Goal: Information Seeking & Learning: Learn about a topic

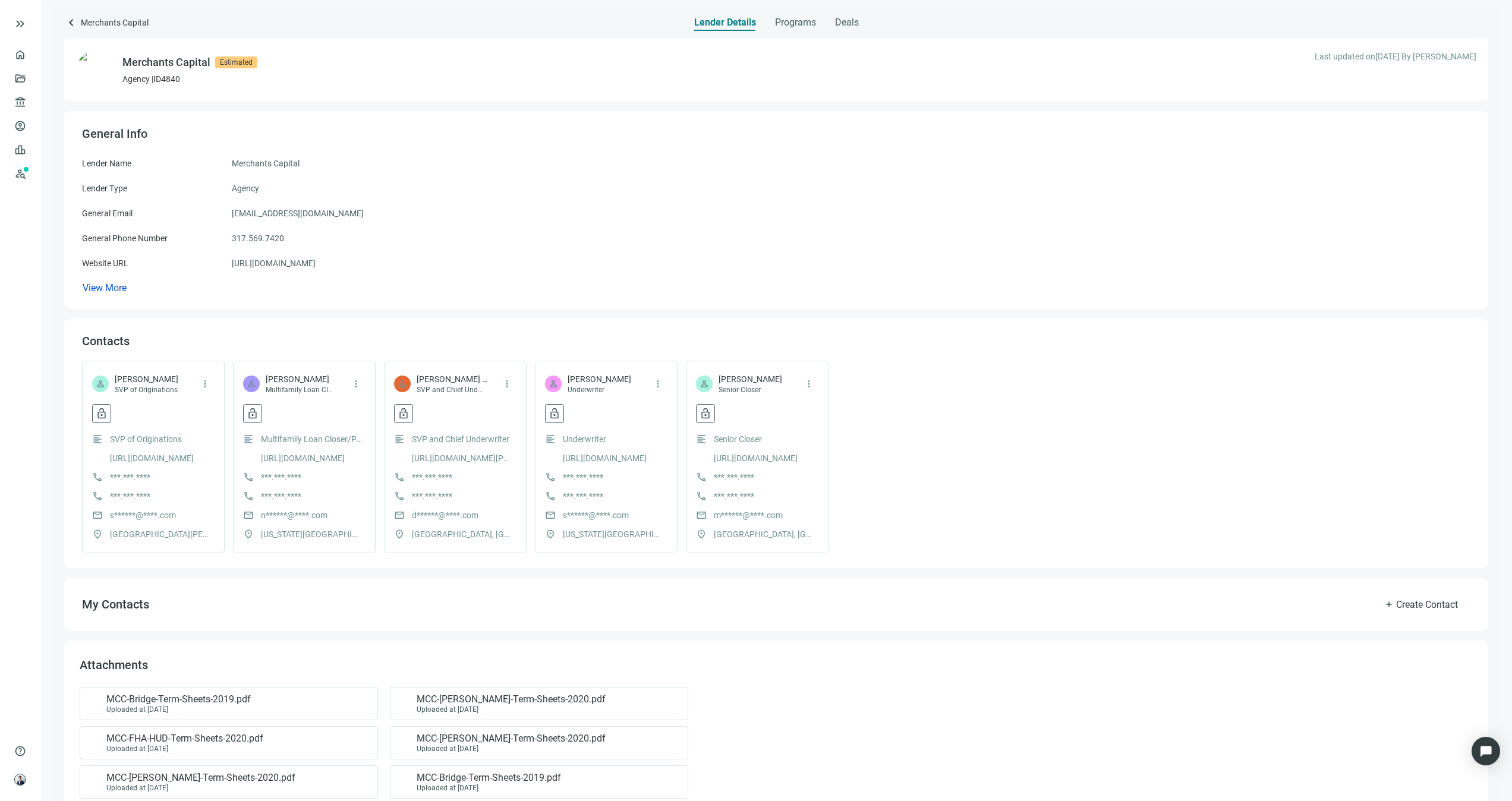
click at [114, 287] on span "View More" at bounding box center [104, 287] width 44 height 11
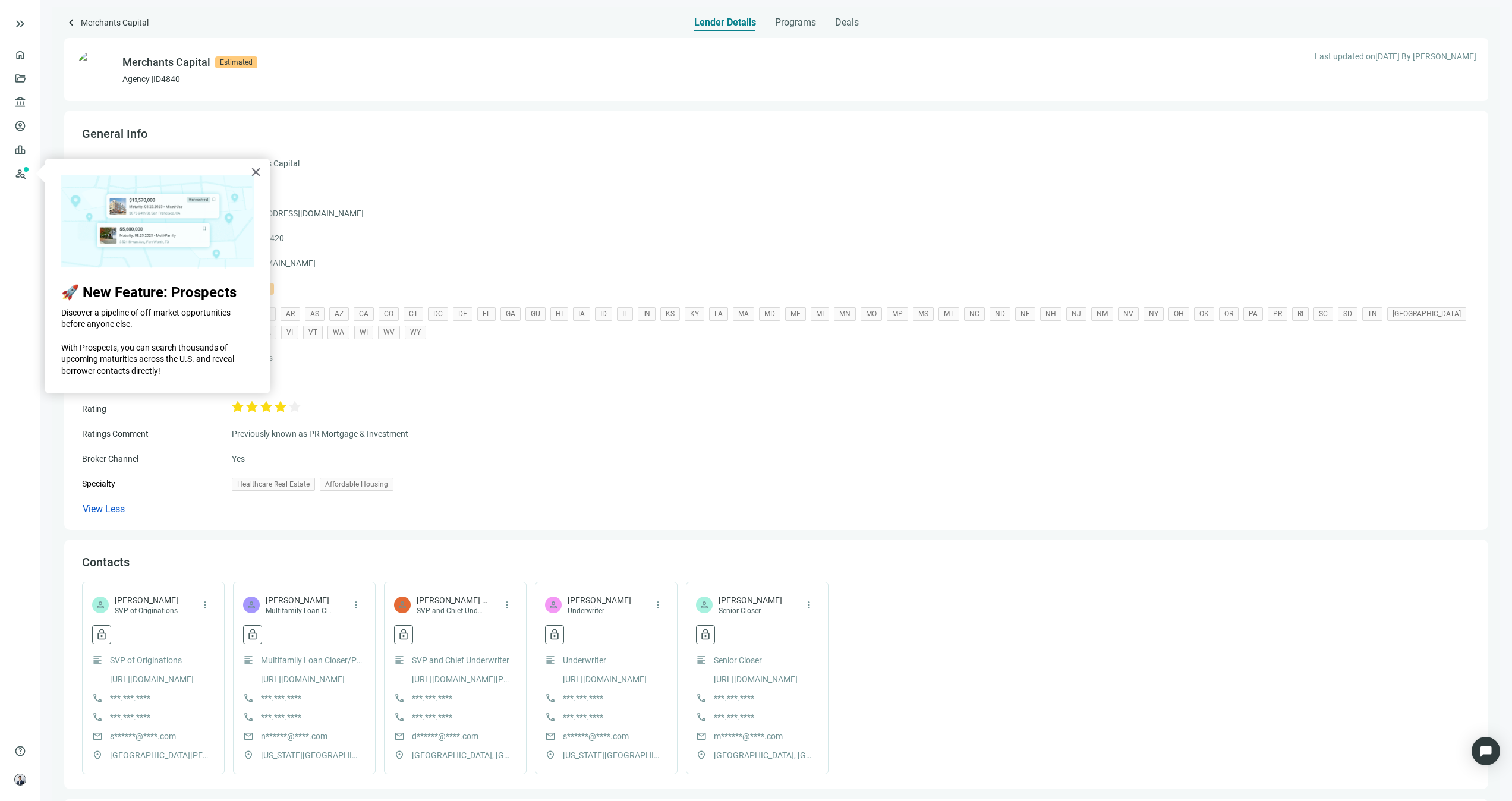
click at [611, 455] on div "Broker Channel Yes" at bounding box center [776, 459] width 1388 height 13
click at [255, 174] on button "×" at bounding box center [255, 171] width 11 height 19
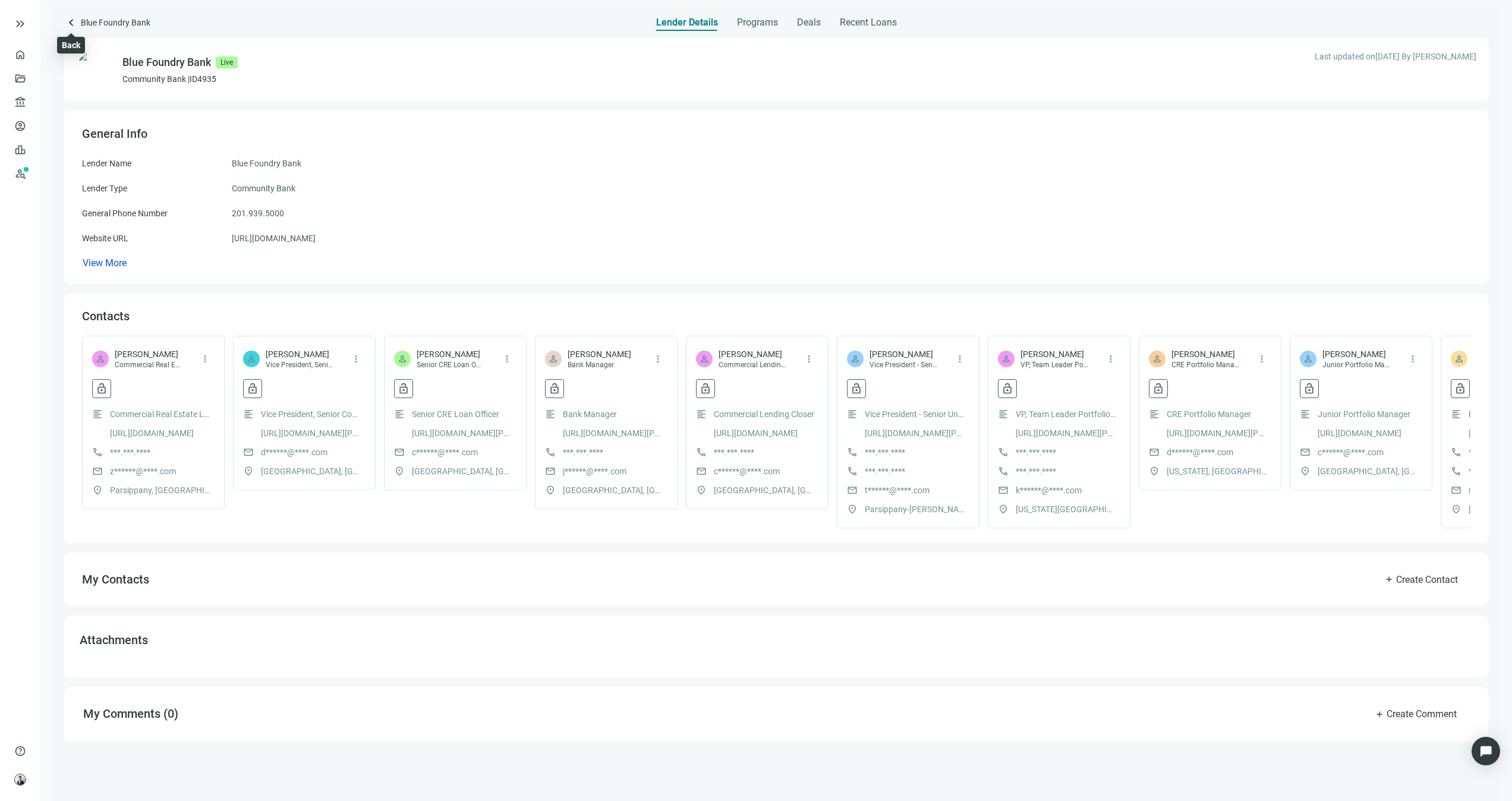
click at [70, 19] on span "keyboard_arrow_left" at bounding box center [71, 23] width 15 height 15
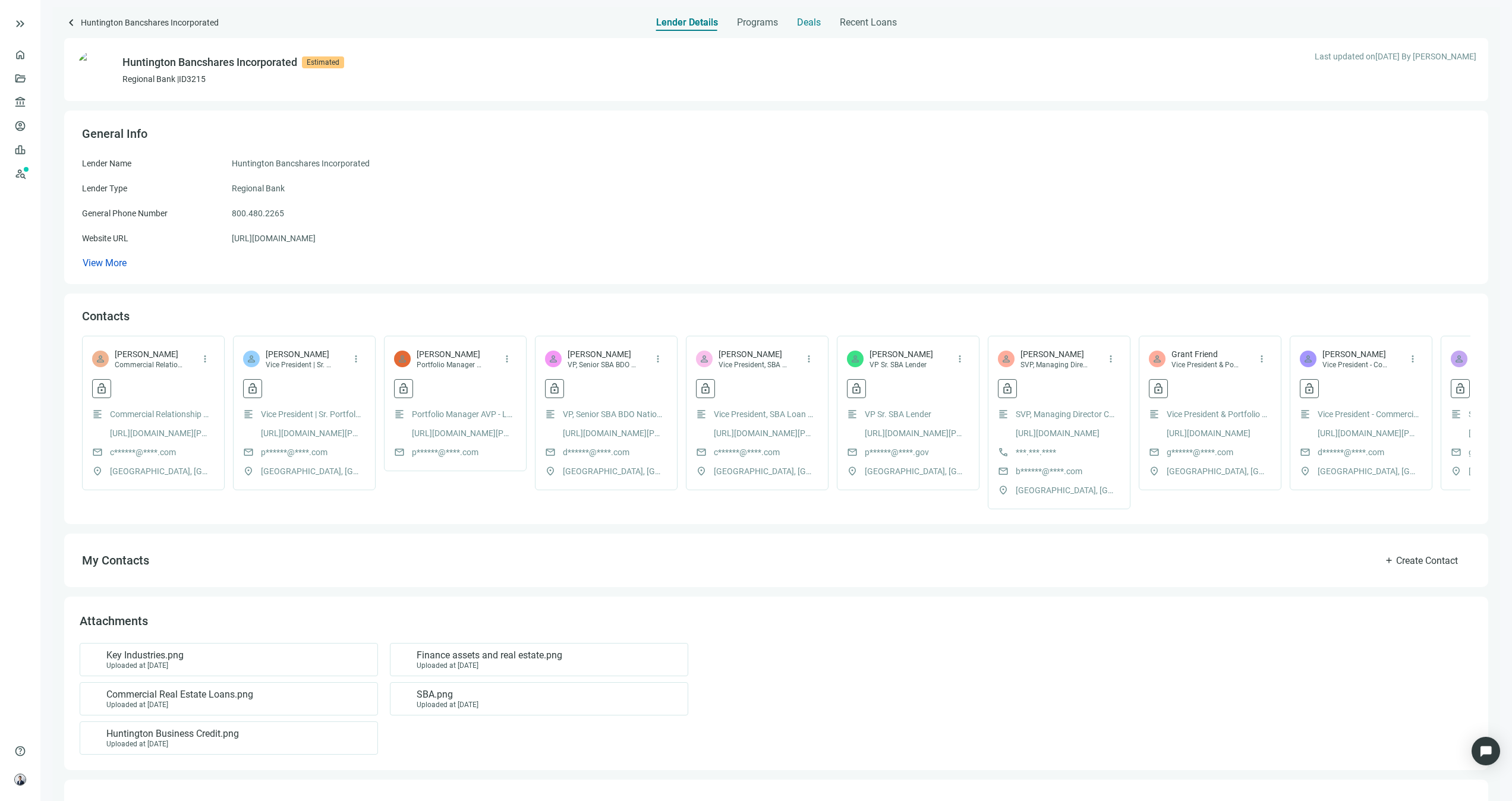
click at [818, 27] on span "Deals" at bounding box center [809, 22] width 24 height 12
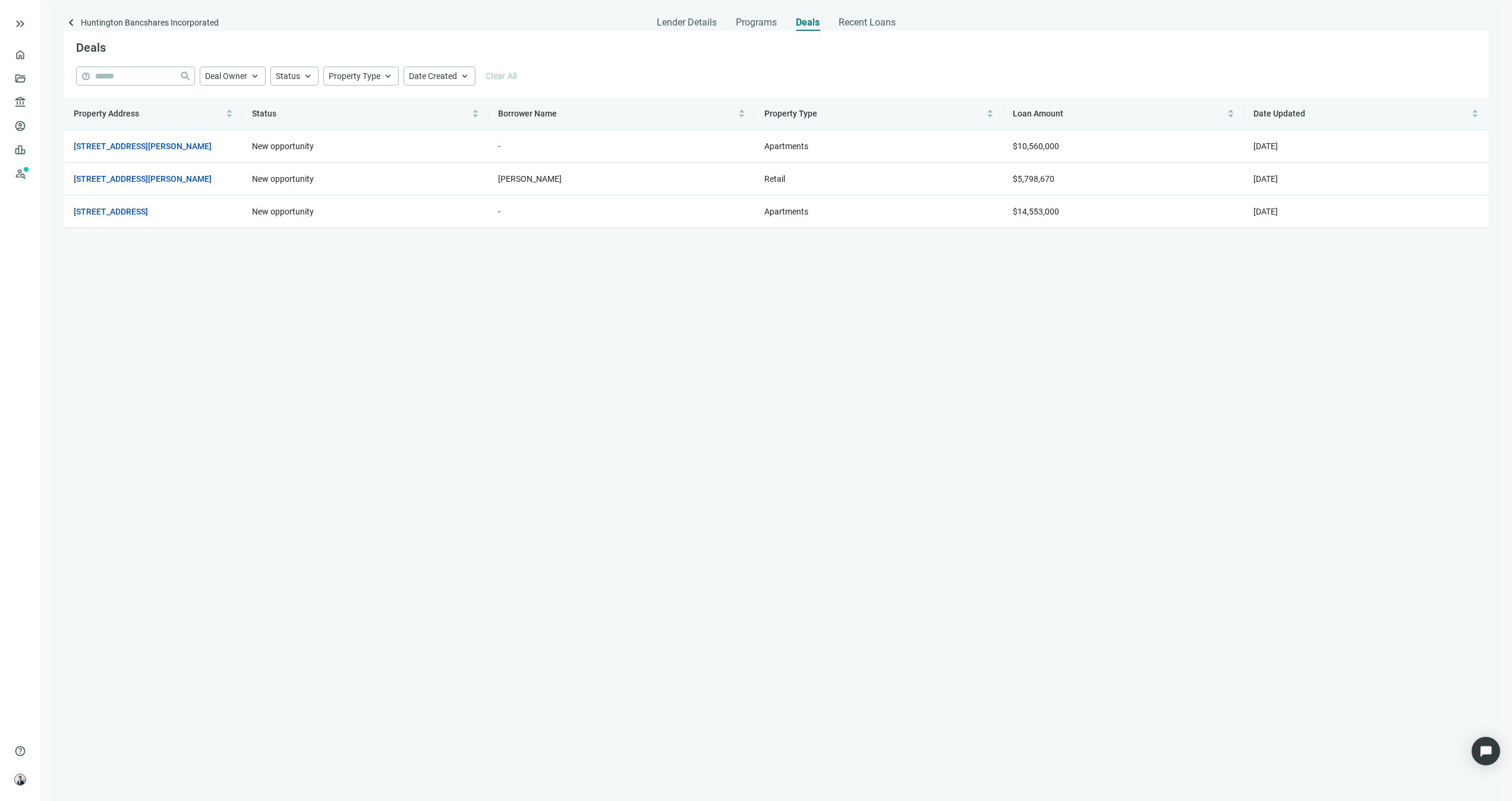
click at [854, 34] on div "Deals" at bounding box center [776, 49] width 1424 height 36
click at [860, 25] on span "Recent Loans" at bounding box center [867, 22] width 57 height 12
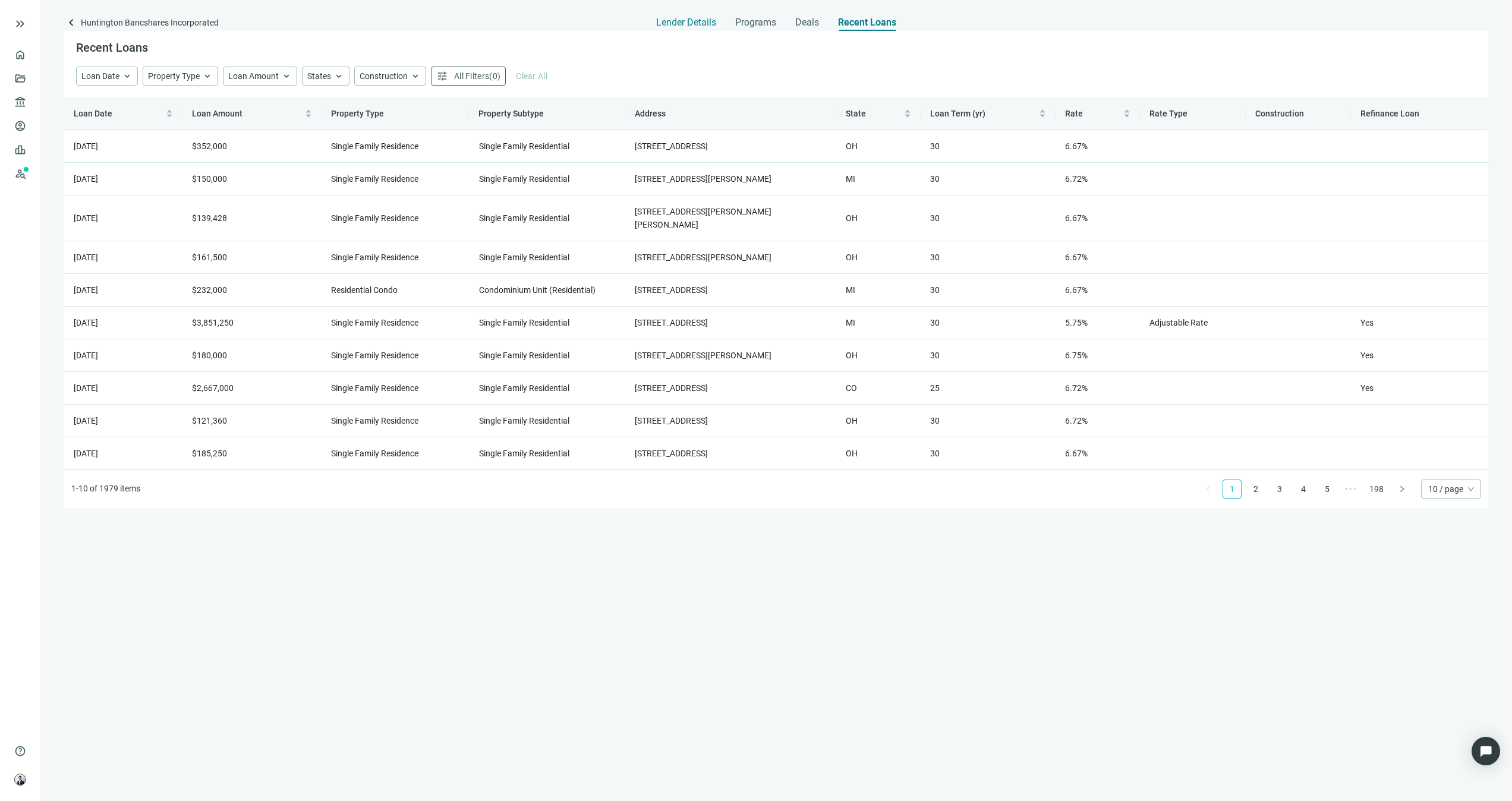
click at [701, 27] on span "Lender Details" at bounding box center [686, 22] width 60 height 12
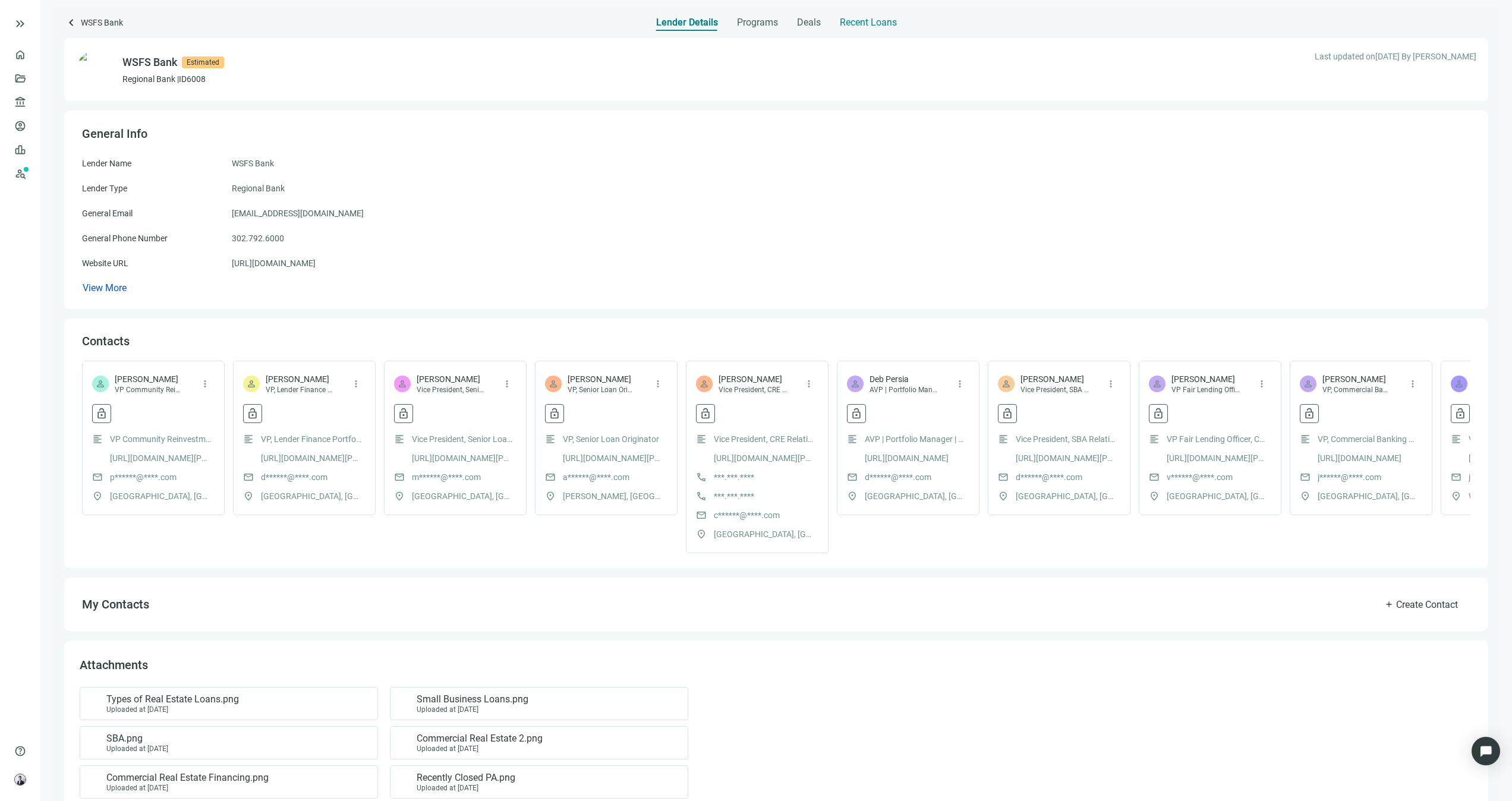
click at [885, 20] on span "Recent Loans" at bounding box center [869, 22] width 57 height 12
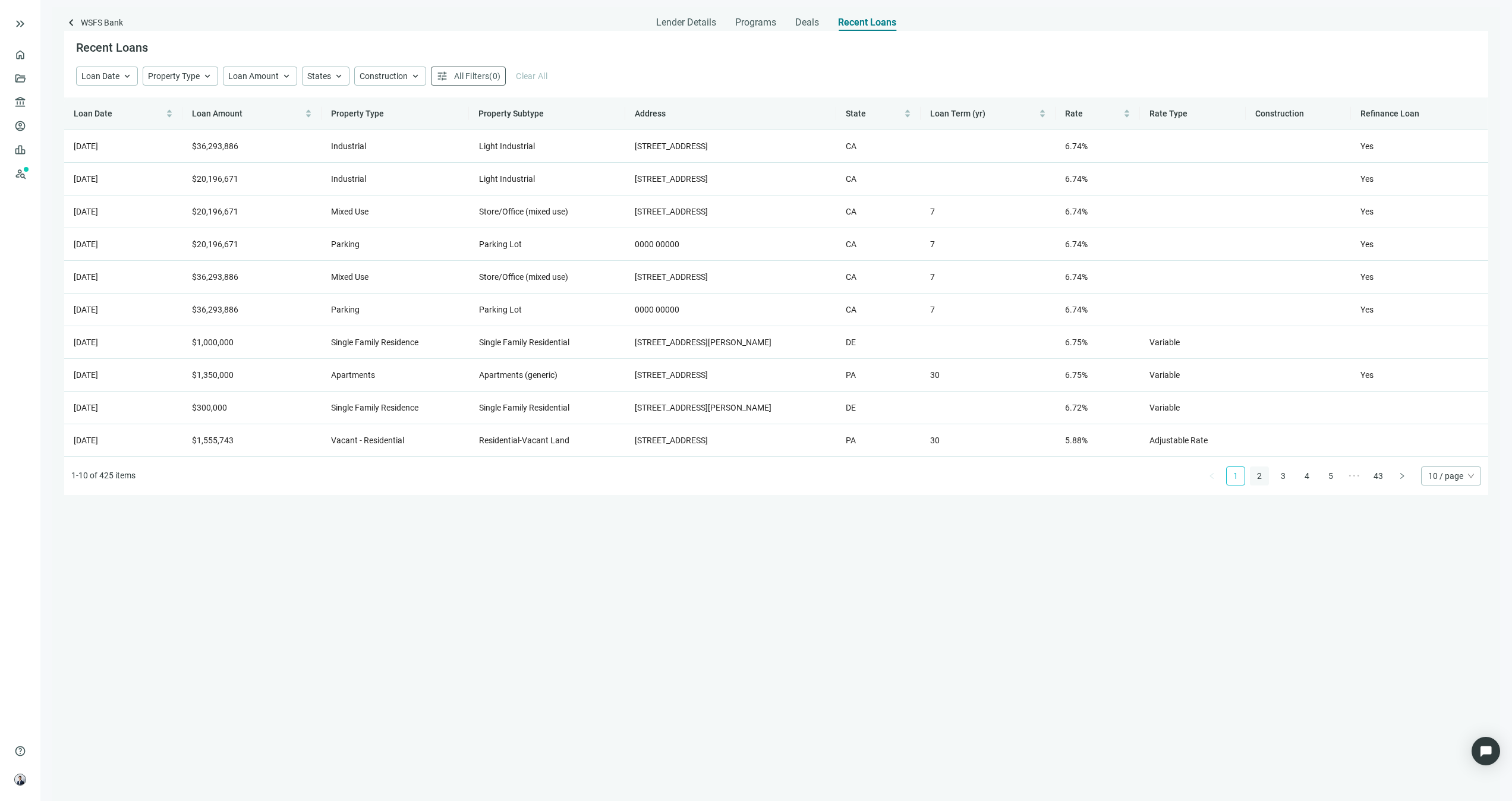
click at [1254, 485] on link "2" at bounding box center [1258, 475] width 17 height 17
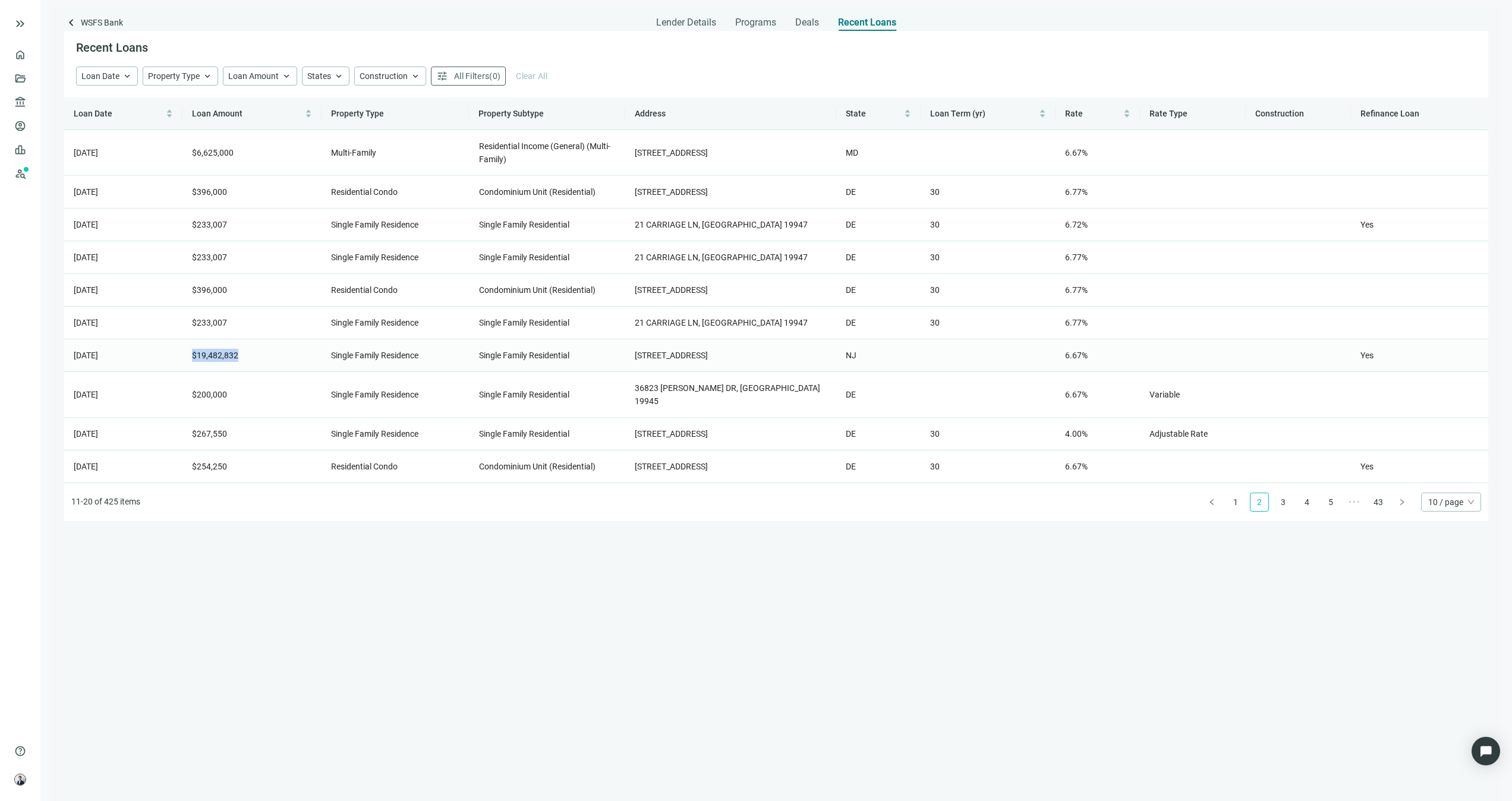
drag, startPoint x: 238, startPoint y: 359, endPoint x: 189, endPoint y: 367, distance: 49.6
click at [189, 367] on td "$19,482,832" at bounding box center [252, 356] width 139 height 33
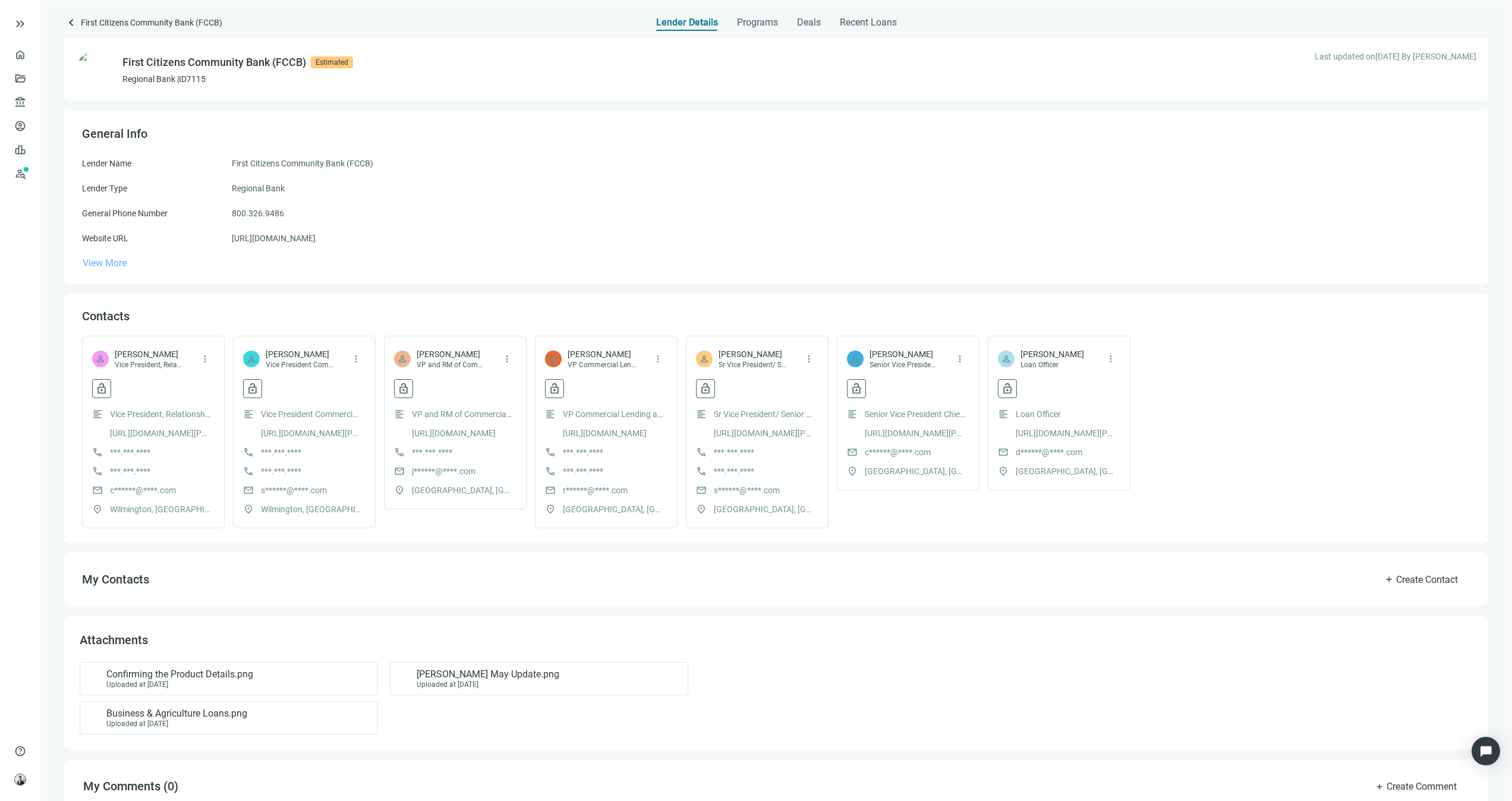
click at [112, 257] on span "View More" at bounding box center [104, 263] width 44 height 11
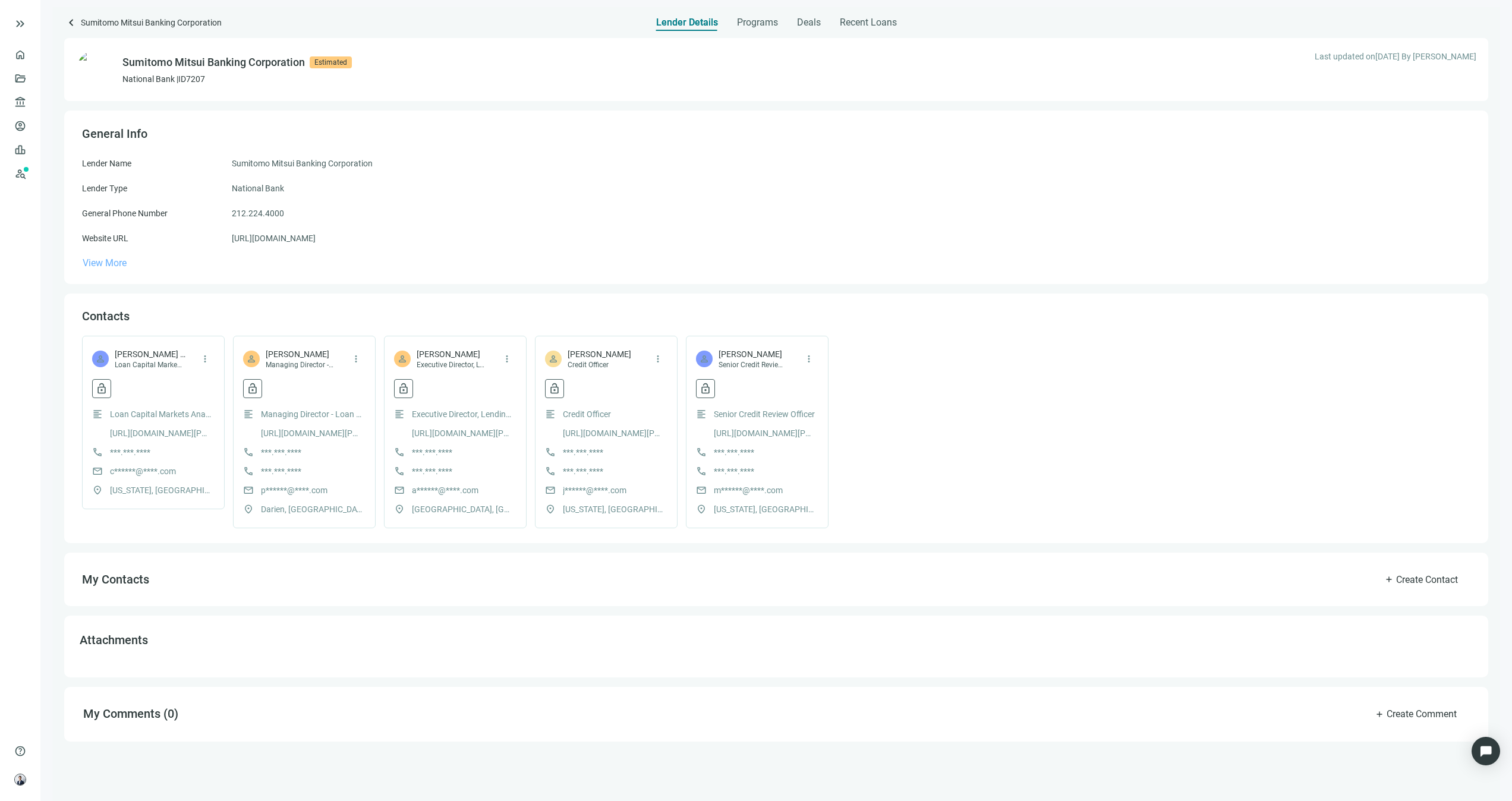
click at [110, 260] on span "View More" at bounding box center [104, 263] width 44 height 11
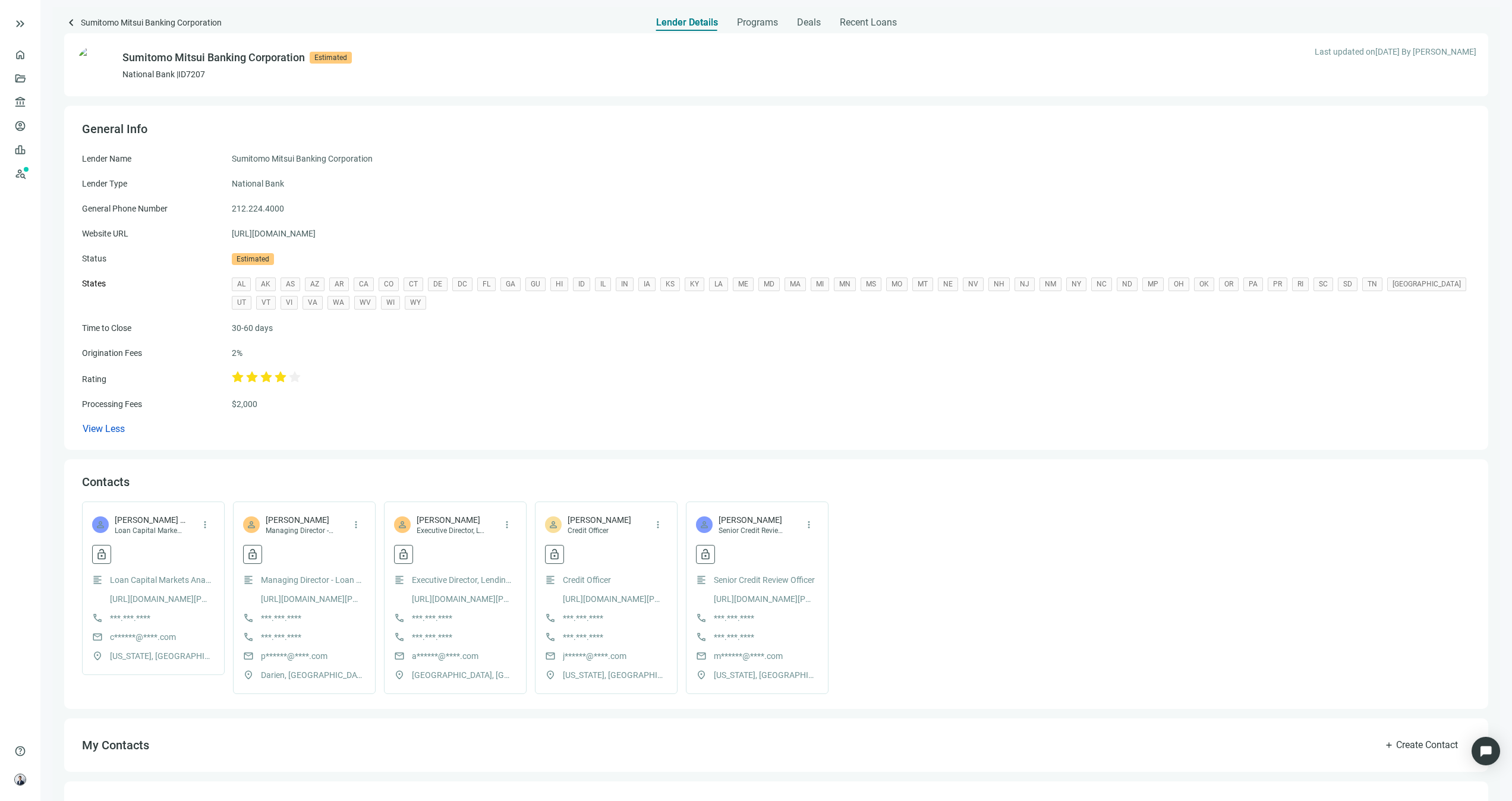
scroll to position [3, 0]
click at [882, 27] on span "Recent Loans" at bounding box center [869, 22] width 57 height 12
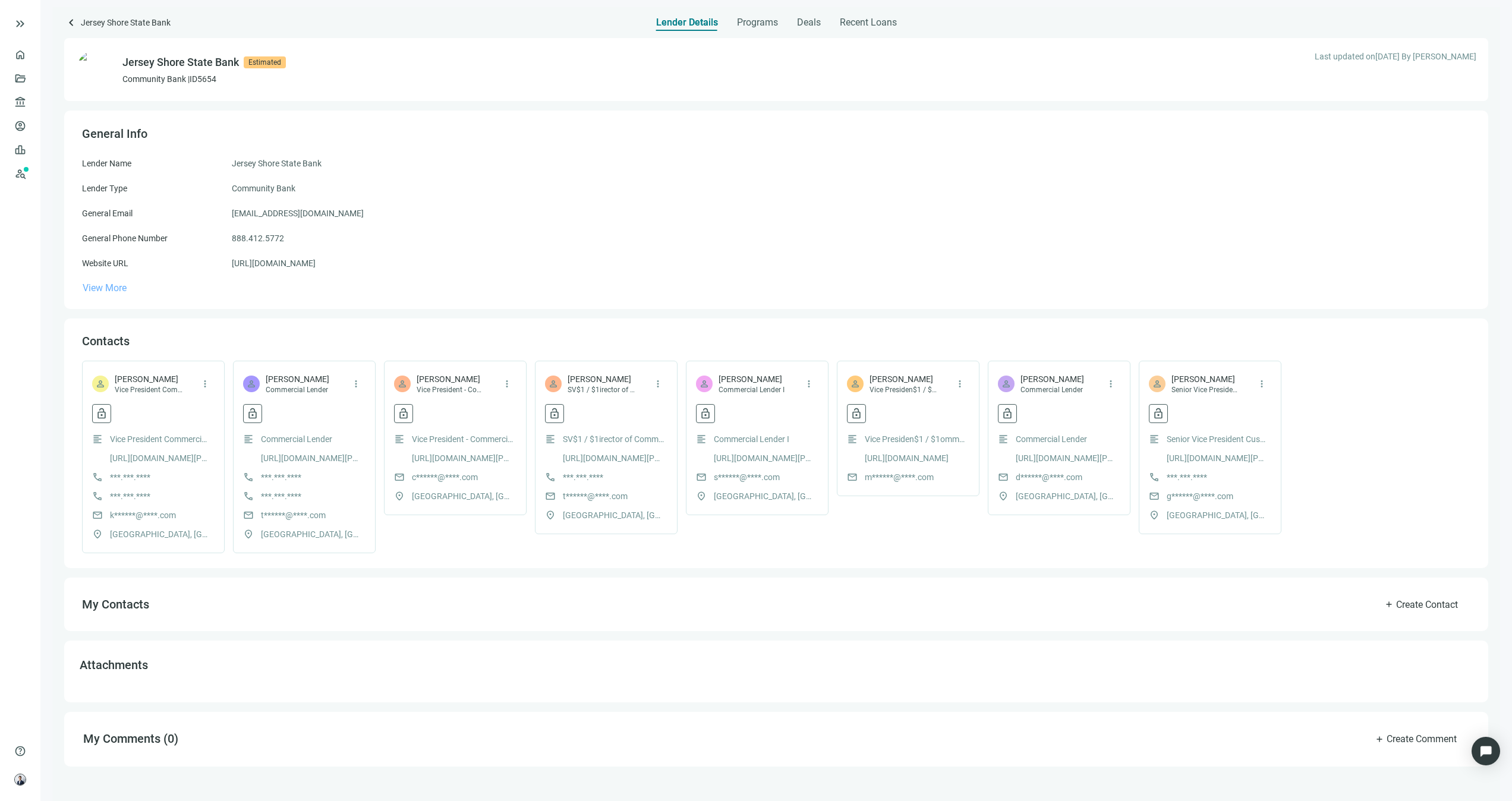
click at [104, 287] on span "View More" at bounding box center [104, 287] width 44 height 11
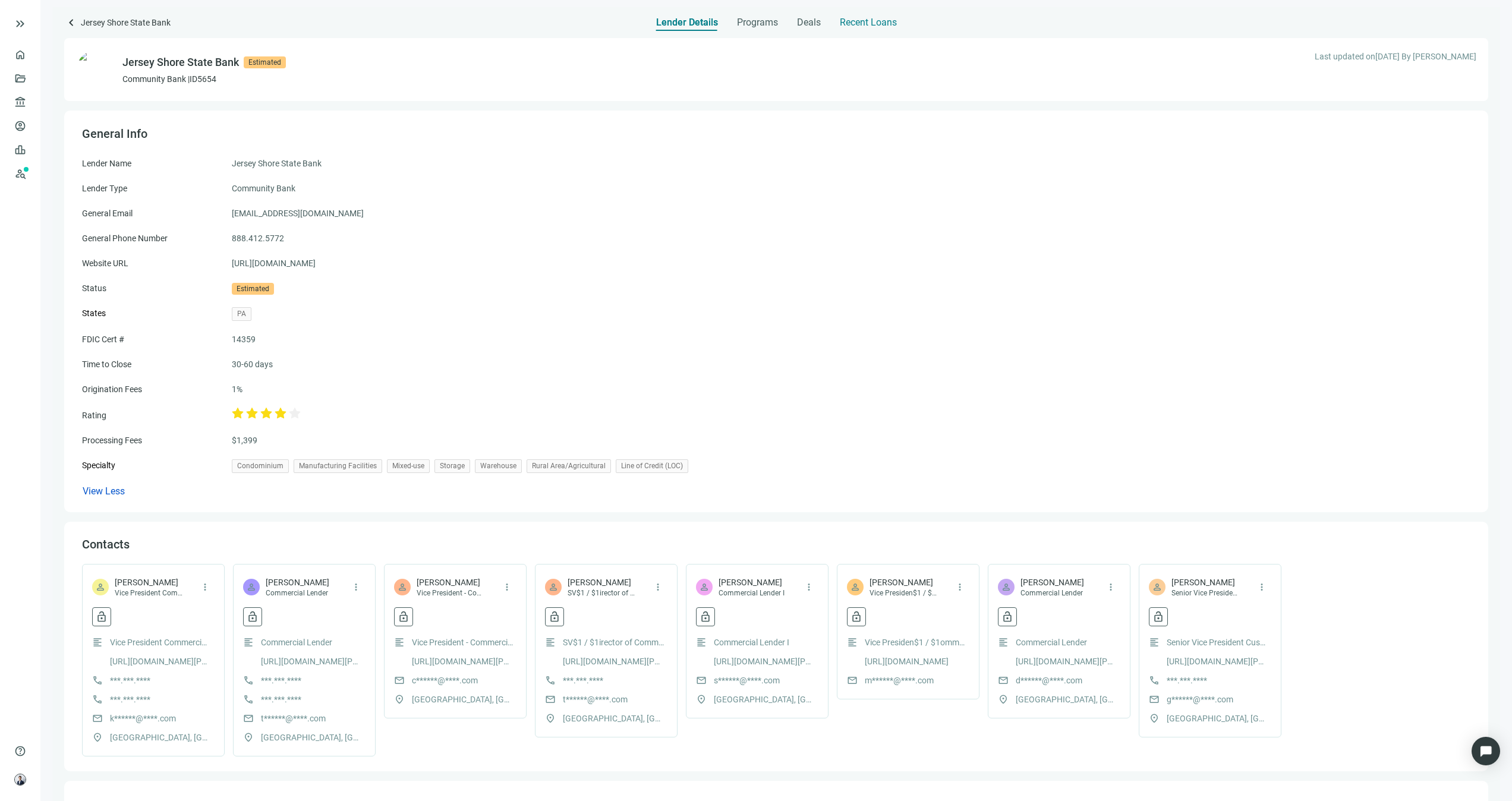
click at [875, 23] on span "Recent Loans" at bounding box center [869, 22] width 57 height 12
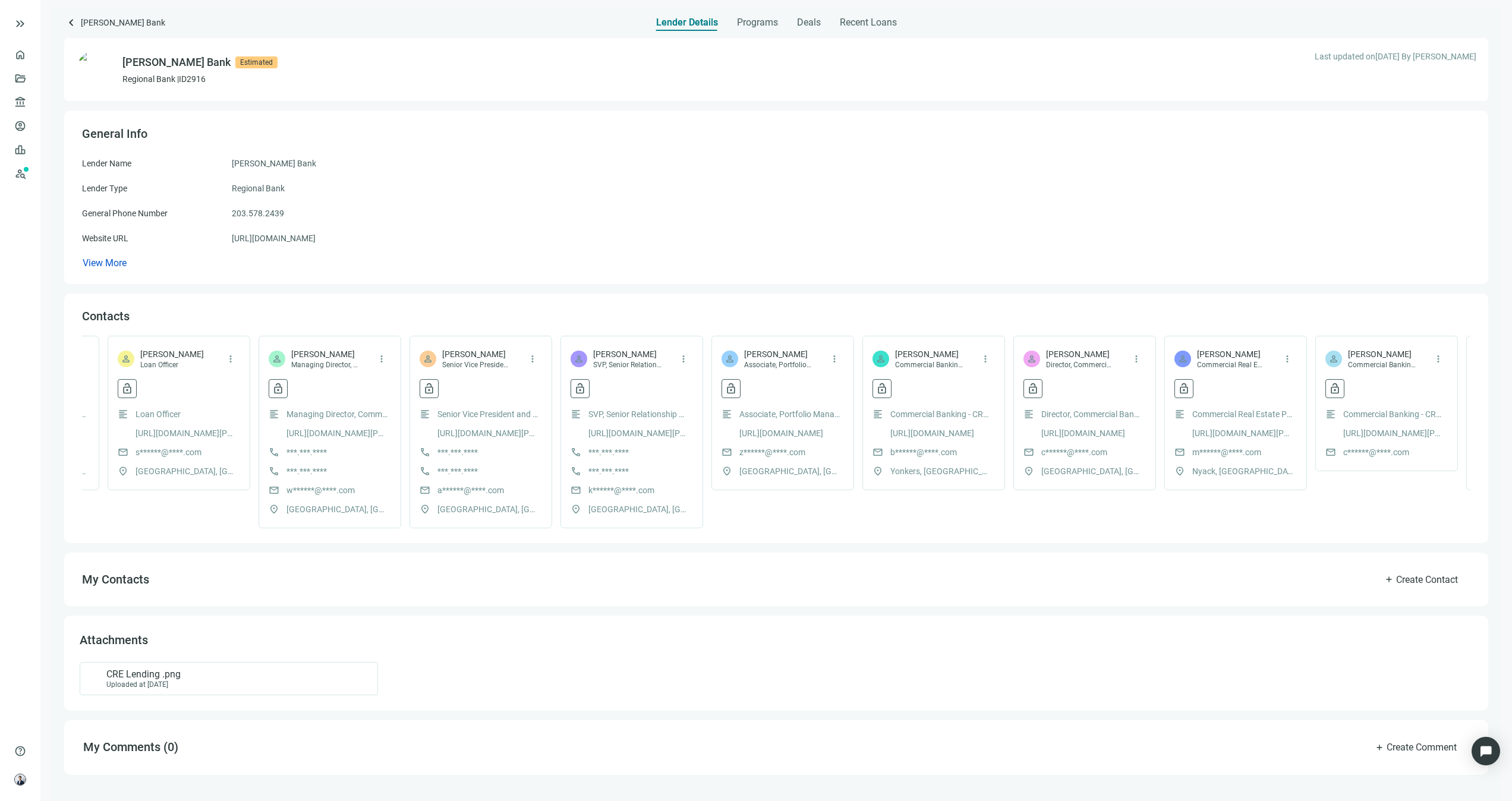
scroll to position [0, 1184]
click at [101, 259] on span "View More" at bounding box center [104, 263] width 44 height 11
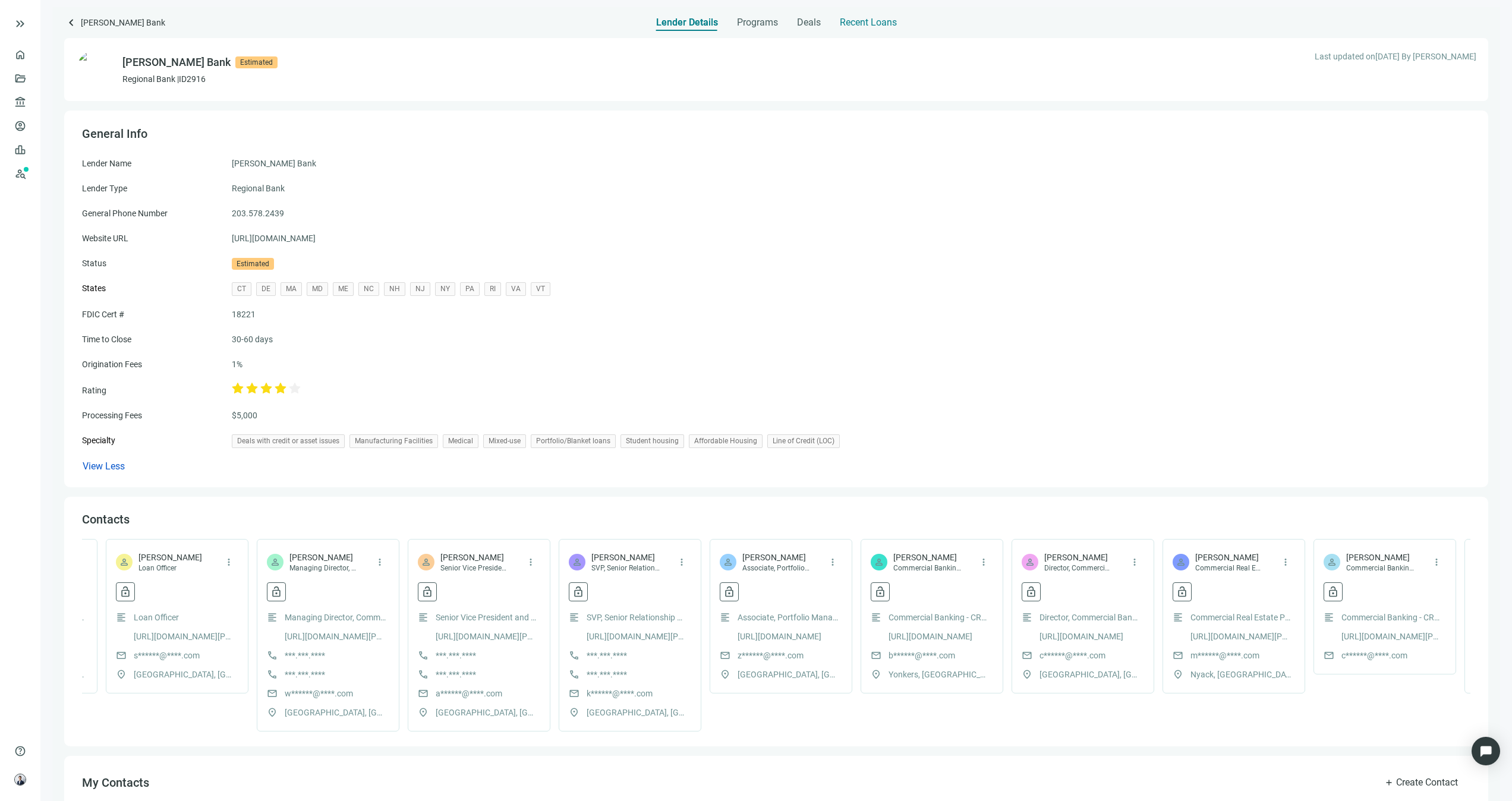
click at [882, 24] on span "Recent Loans" at bounding box center [869, 22] width 57 height 12
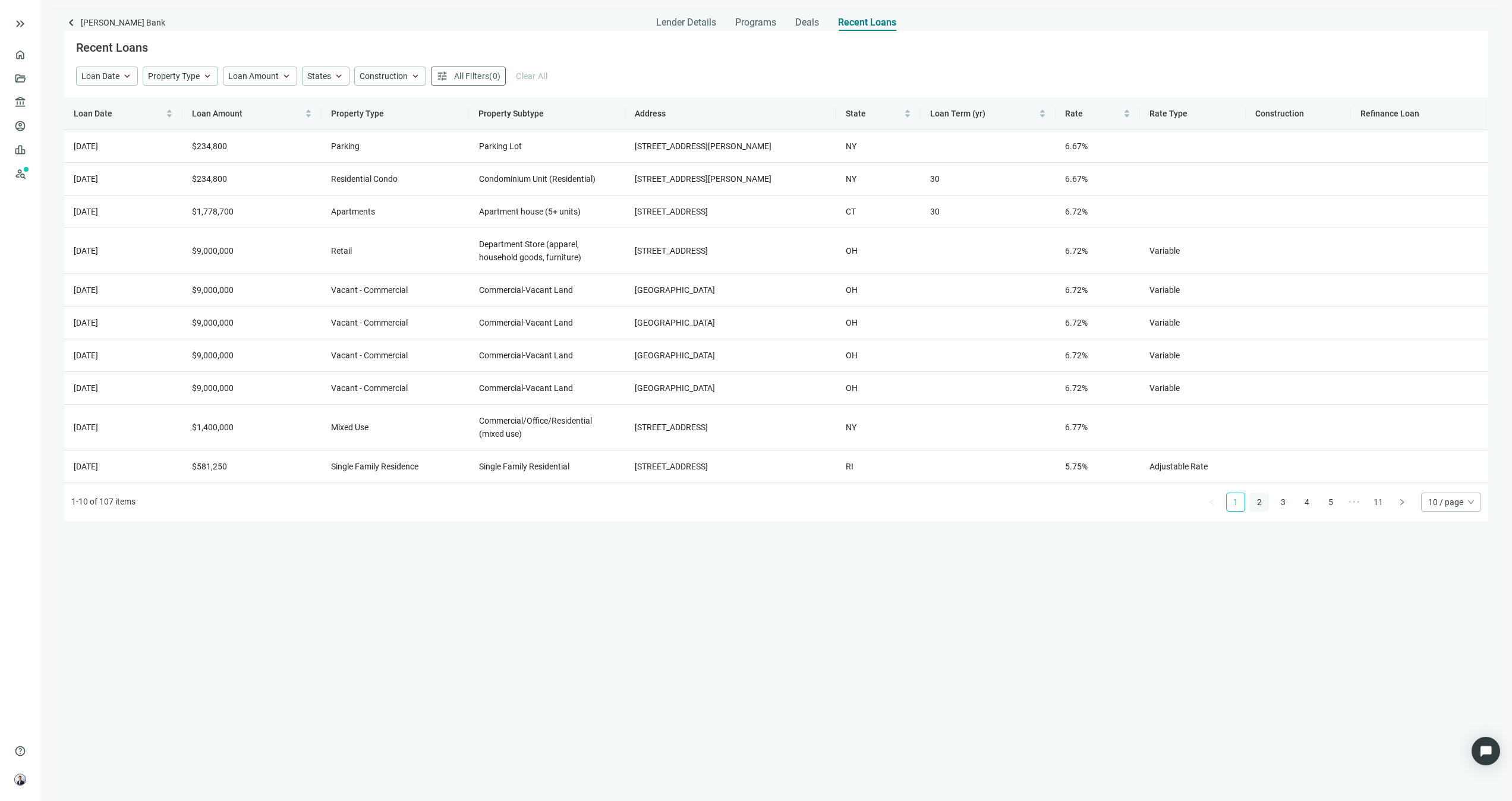
click at [1258, 497] on link "2" at bounding box center [1258, 502] width 17 height 17
